Goal: Transaction & Acquisition: Purchase product/service

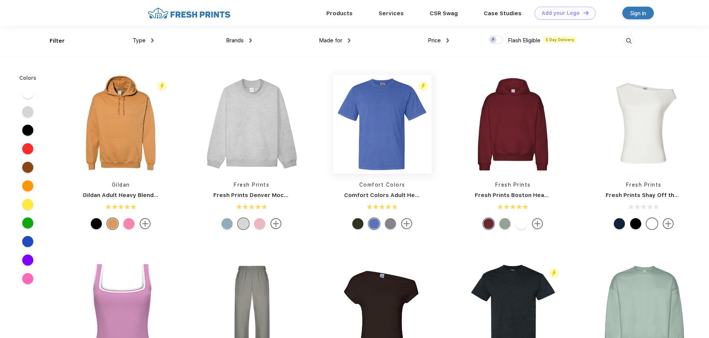
click at [374, 132] on img at bounding box center [382, 124] width 99 height 99
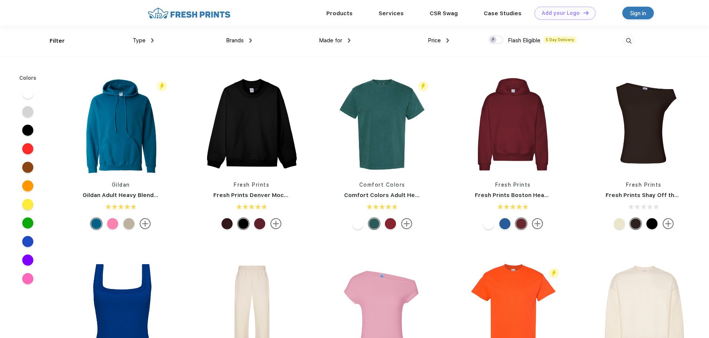
click at [146, 39] on div "Type" at bounding box center [143, 40] width 21 height 9
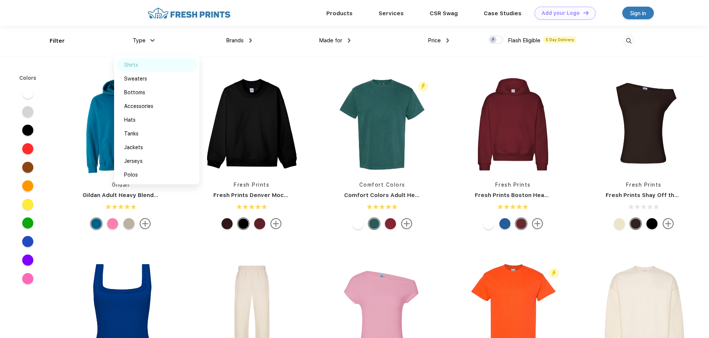
click at [137, 65] on div "Shirts" at bounding box center [131, 65] width 14 height 8
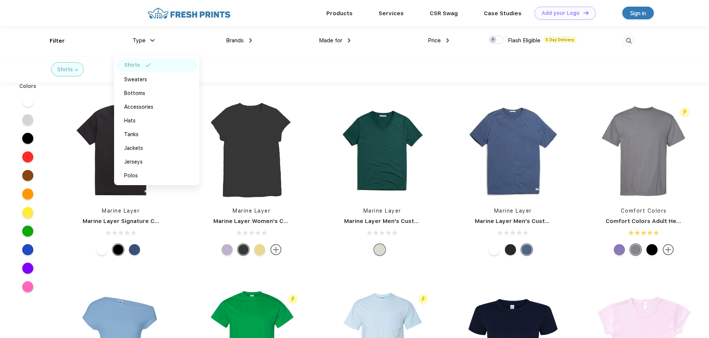
click at [244, 40] on span "Brands" at bounding box center [235, 40] width 18 height 7
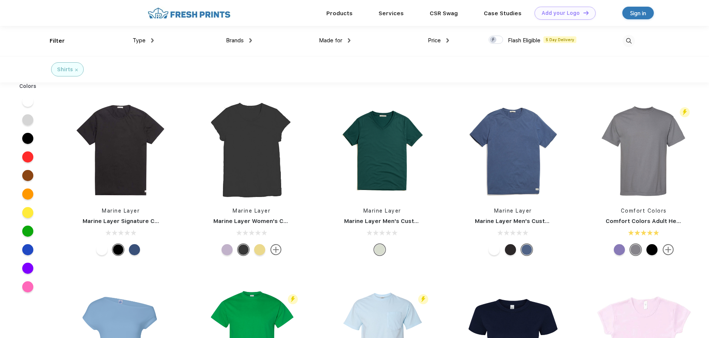
click at [244, 40] on span "Brands" at bounding box center [235, 40] width 18 height 7
click at [238, 41] on span "Brands" at bounding box center [235, 40] width 18 height 7
click at [251, 39] on img at bounding box center [250, 40] width 3 height 4
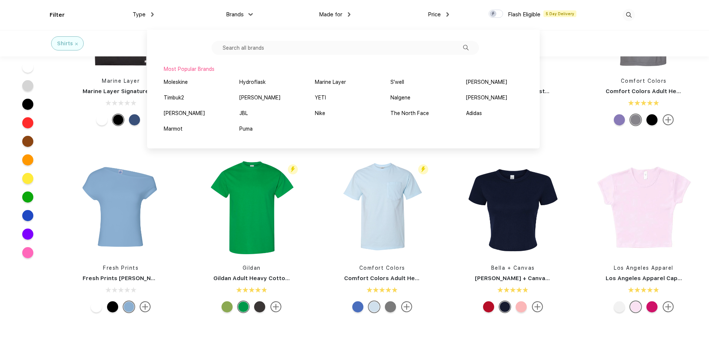
scroll to position [74, 0]
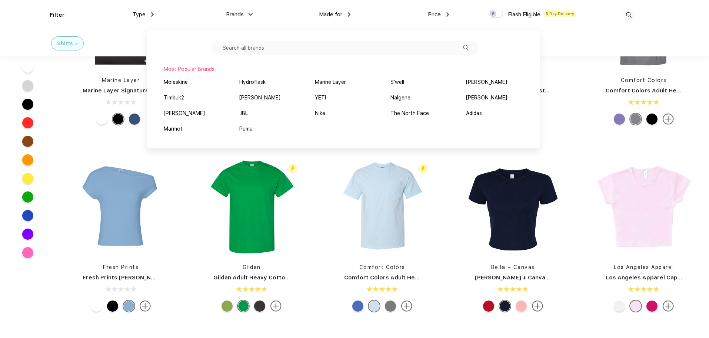
click at [586, 47] on div "Shirts" at bounding box center [354, 43] width 709 height 26
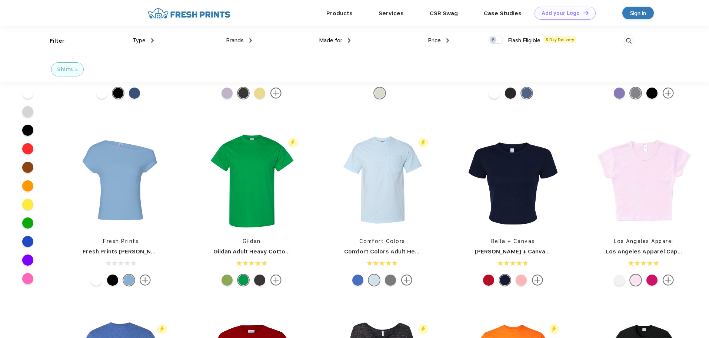
click at [626, 44] on img at bounding box center [629, 41] width 12 height 12
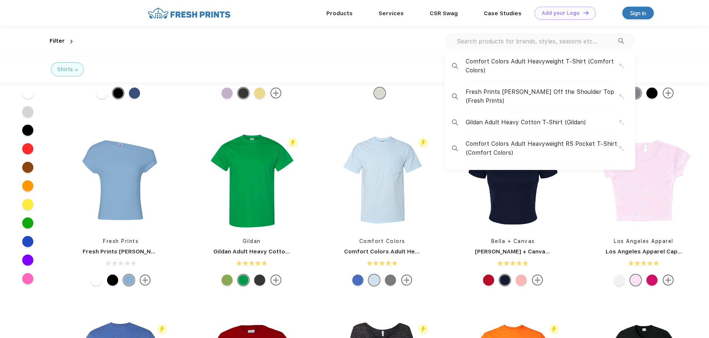
click at [465, 40] on input "text" at bounding box center [537, 41] width 162 height 8
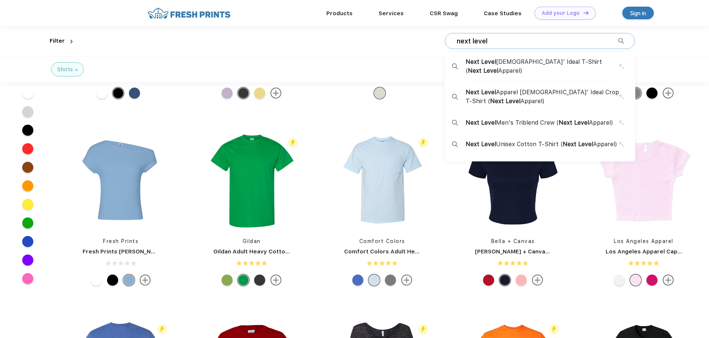
type input "next level"
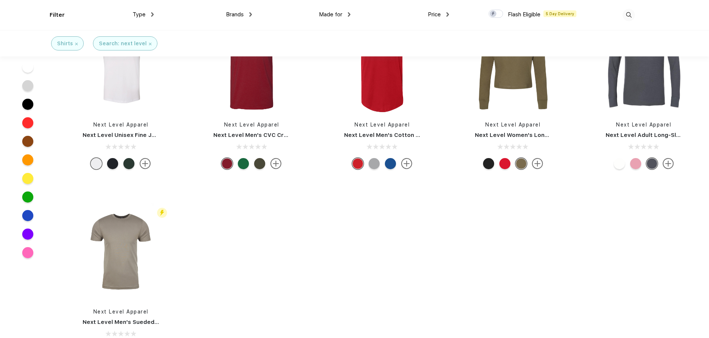
scroll to position [259, 0]
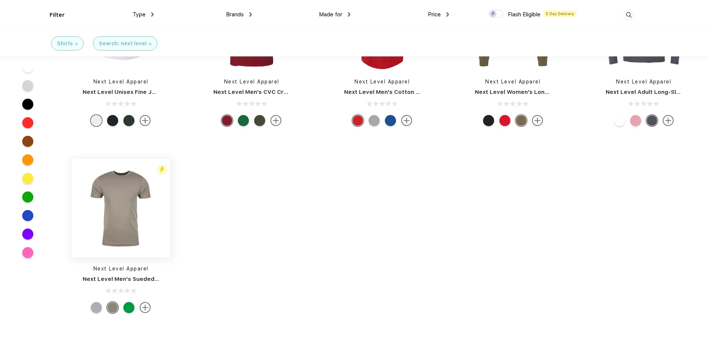
click at [109, 203] on img at bounding box center [121, 208] width 99 height 99
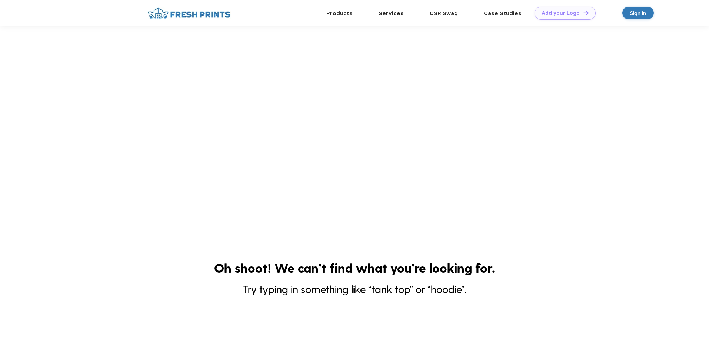
scroll to position [259, 0]
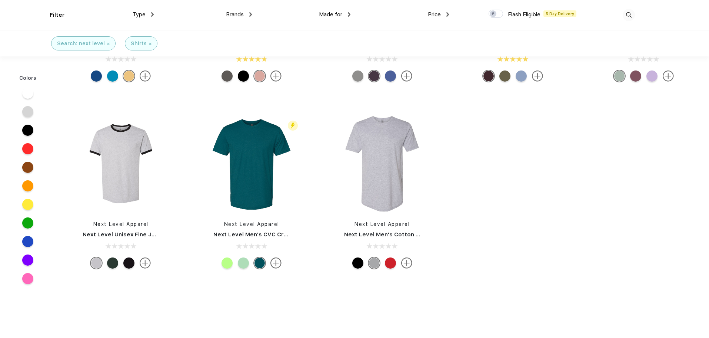
scroll to position [149, 0]
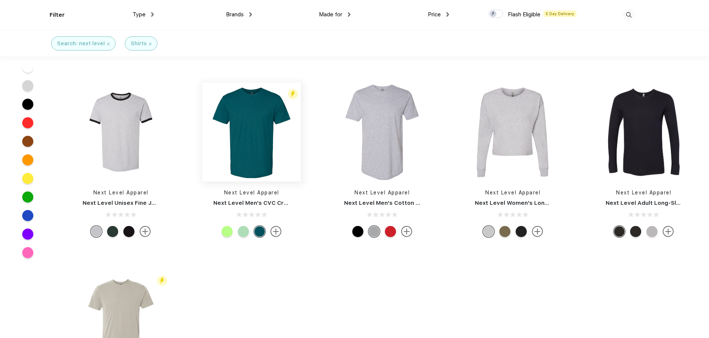
click at [235, 133] on img at bounding box center [251, 132] width 99 height 99
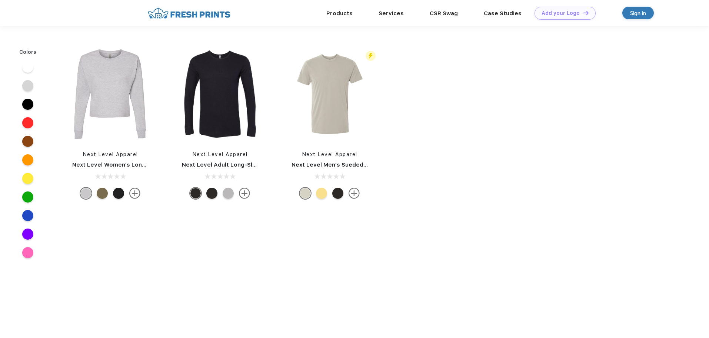
scroll to position [149, 0]
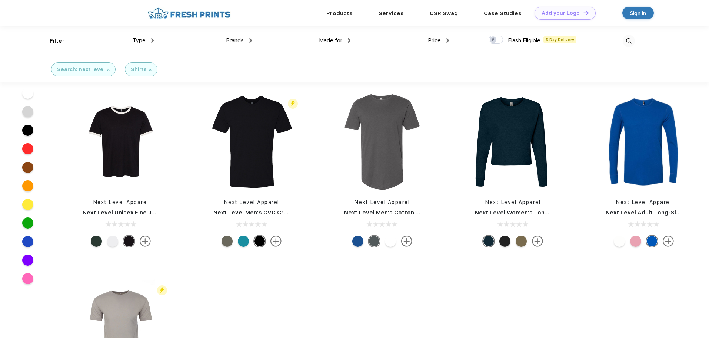
scroll to position [112, 0]
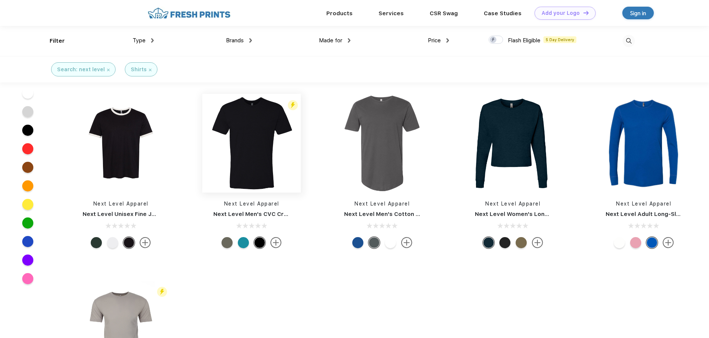
click at [258, 123] on img at bounding box center [251, 143] width 99 height 99
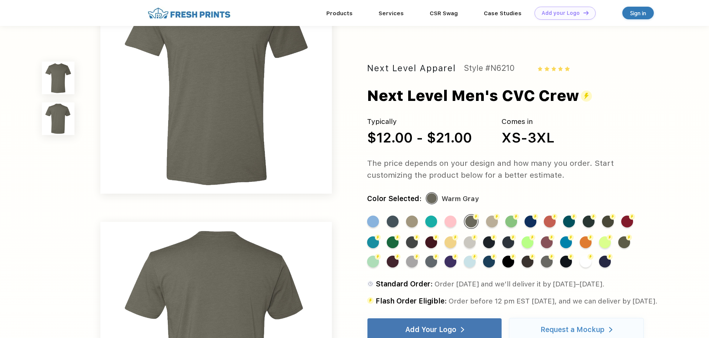
scroll to position [74, 0]
click at [510, 265] on div "Flash Color" at bounding box center [508, 261] width 12 height 12
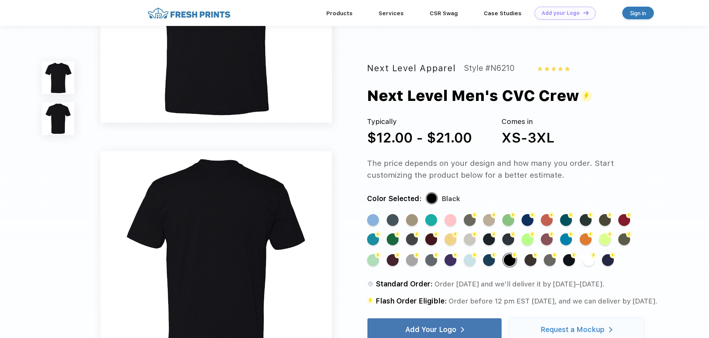
scroll to position [148, 0]
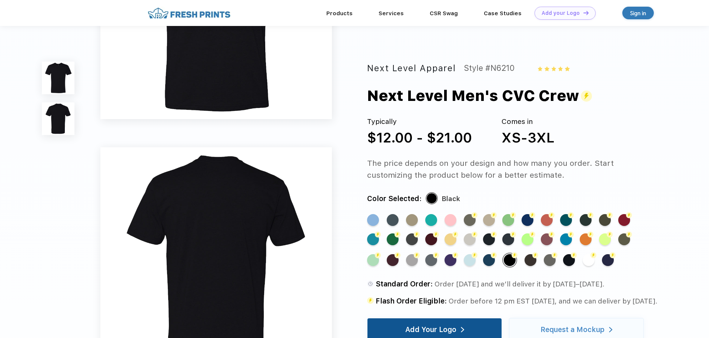
click at [432, 325] on div "Add Your Logo" at bounding box center [434, 329] width 59 height 23
